Goal: Information Seeking & Learning: Learn about a topic

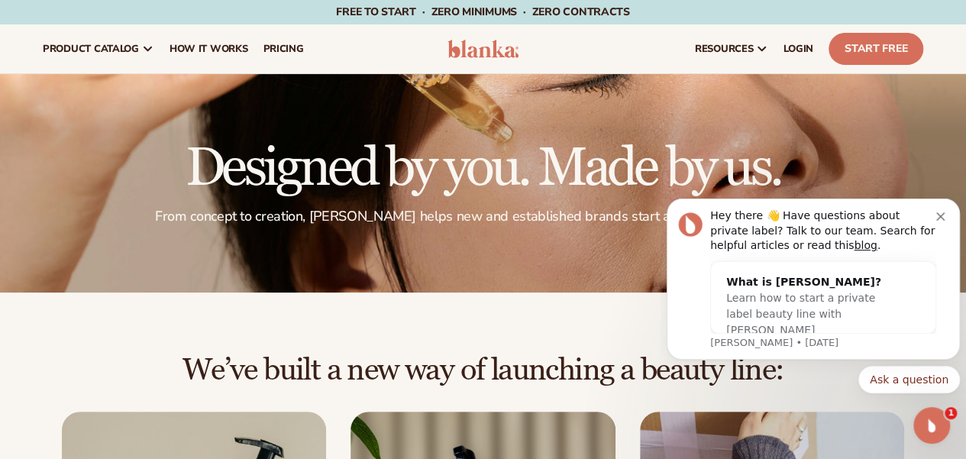
click at [798, 216] on div "Hey there 👋 Have questions about private label? Talk to our team. Search for he…" at bounding box center [823, 230] width 226 height 45
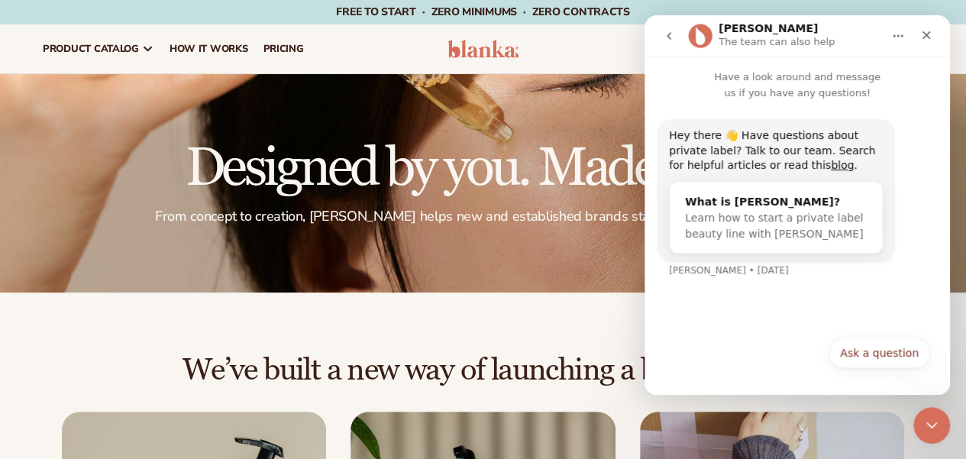
scroll to position [153, 0]
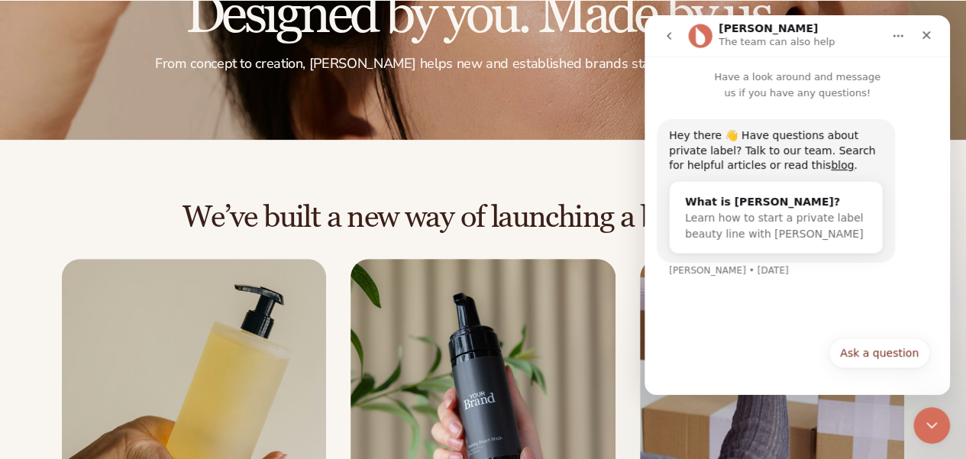
click at [798, 39] on div "Close" at bounding box center [925, 34] width 27 height 27
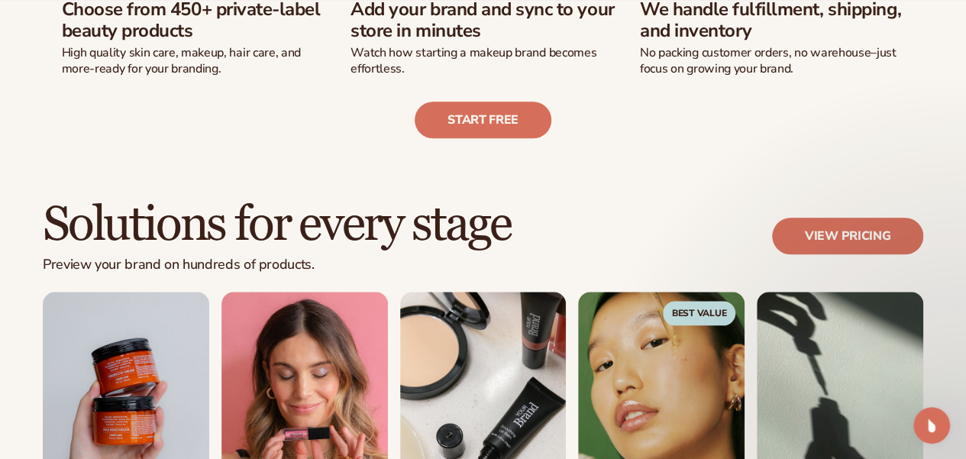
scroll to position [763, 0]
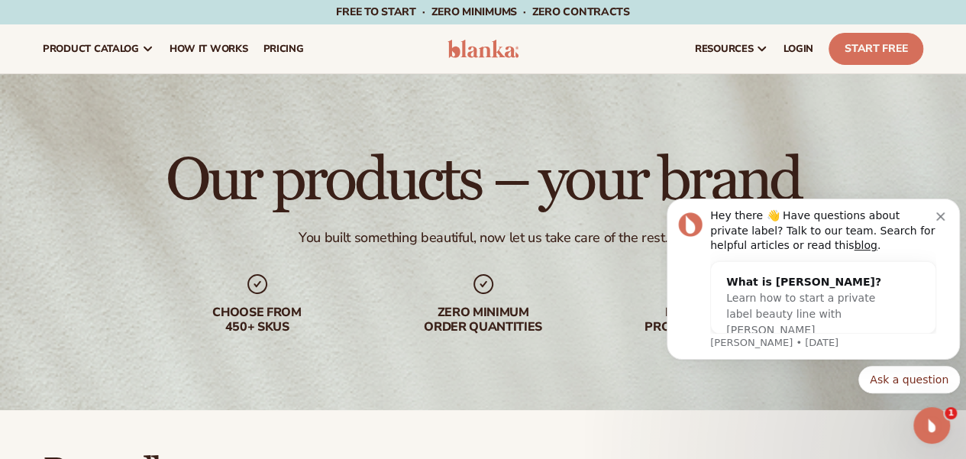
click at [941, 220] on icon "Dismiss notification" at bounding box center [940, 216] width 8 height 8
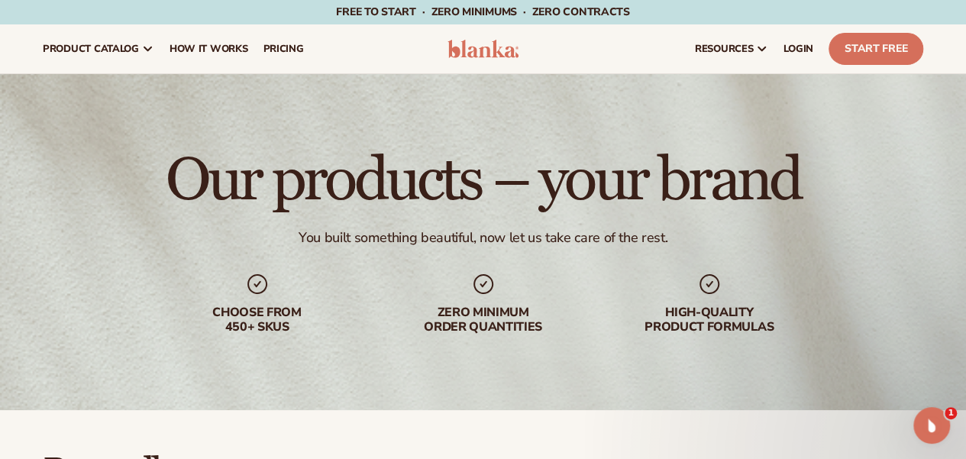
scroll to position [76, 0]
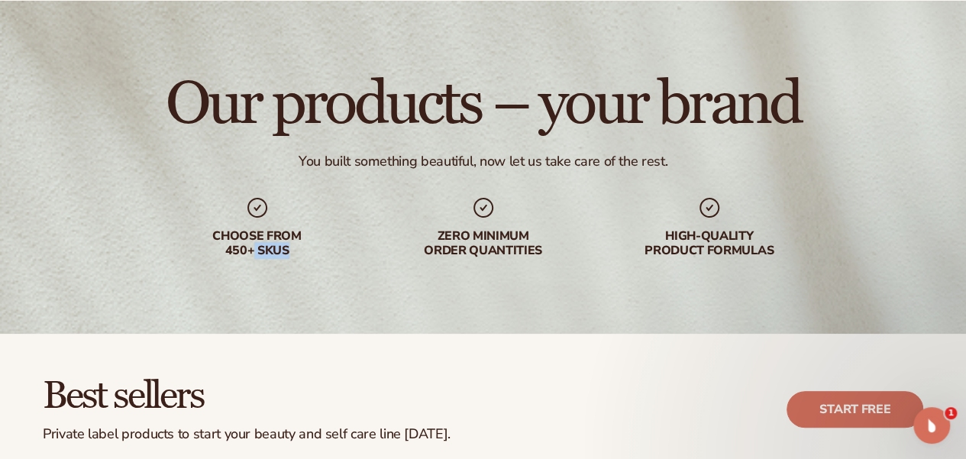
drag, startPoint x: 254, startPoint y: 245, endPoint x: 285, endPoint y: 246, distance: 31.3
click at [285, 246] on div "Choose from 450+ Skus" at bounding box center [257, 243] width 195 height 29
